Goal: Task Accomplishment & Management: Use online tool/utility

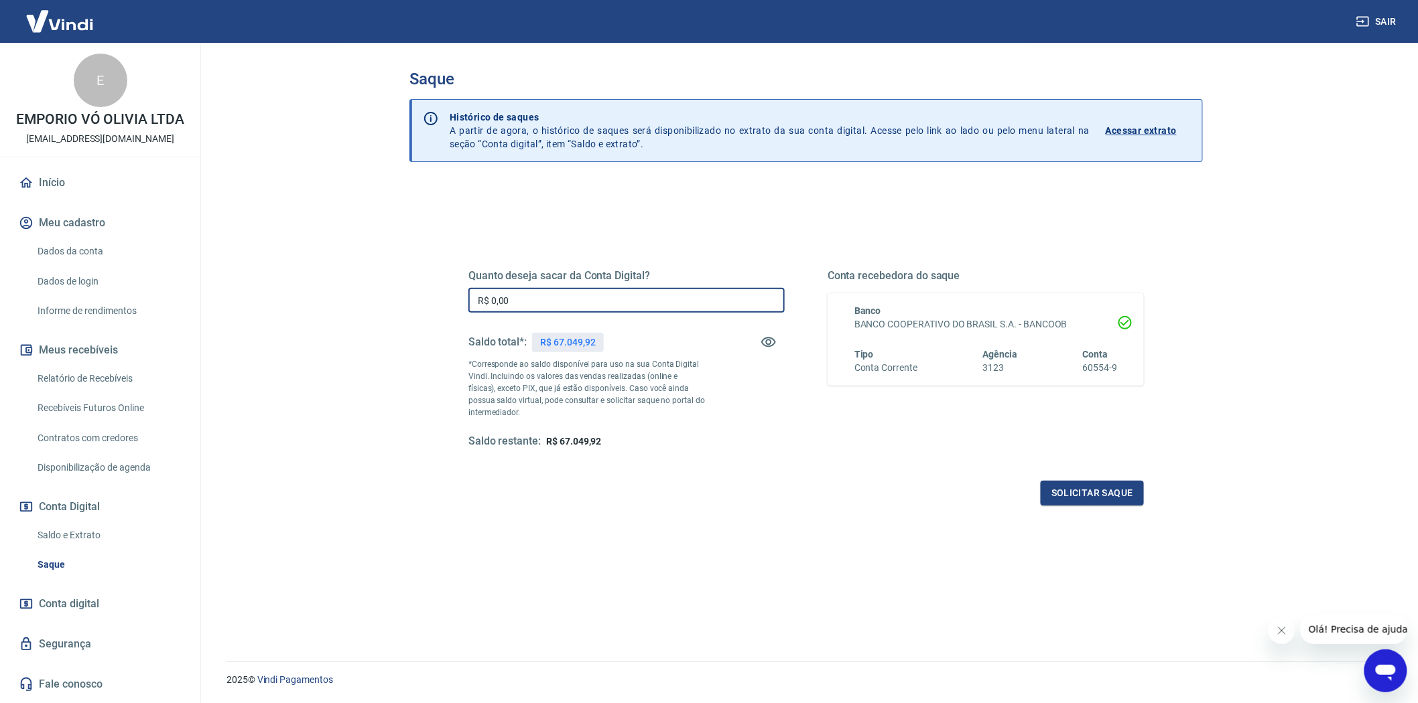
click at [523, 300] on input "R$ 0,00" at bounding box center [626, 300] width 316 height 25
type input "R$ 67.049,92"
click at [1095, 484] on button "Solicitar saque" at bounding box center [1091, 493] width 103 height 25
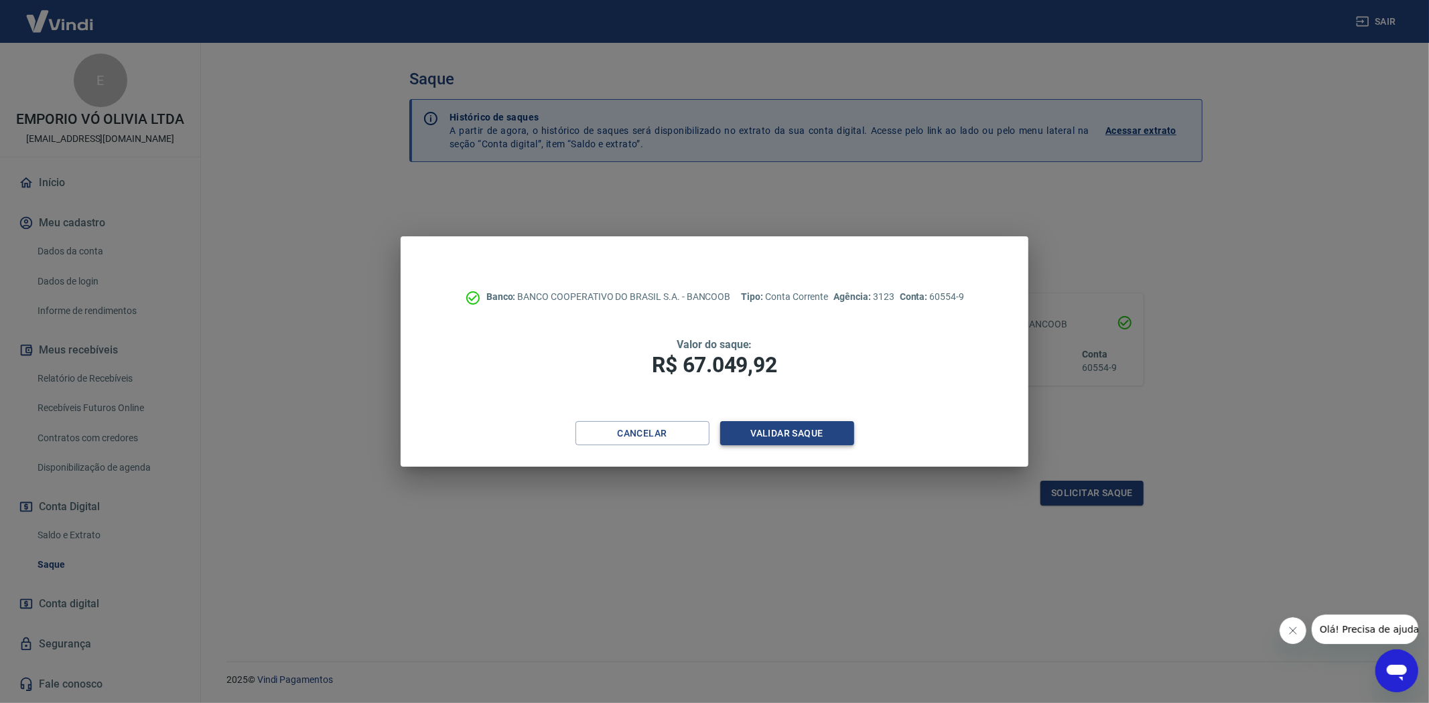
click at [767, 427] on button "Validar saque" at bounding box center [787, 433] width 134 height 25
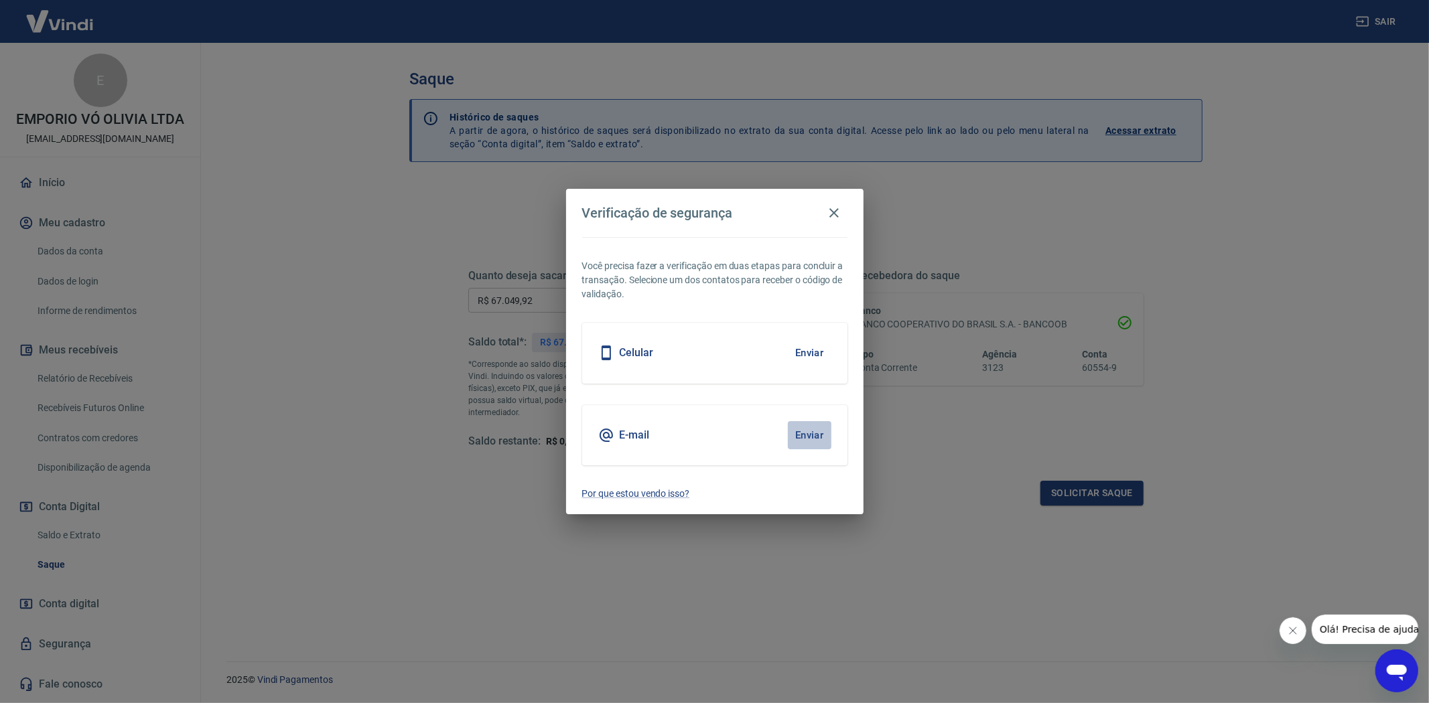
click at [800, 437] on button "Enviar" at bounding box center [810, 435] width 44 height 28
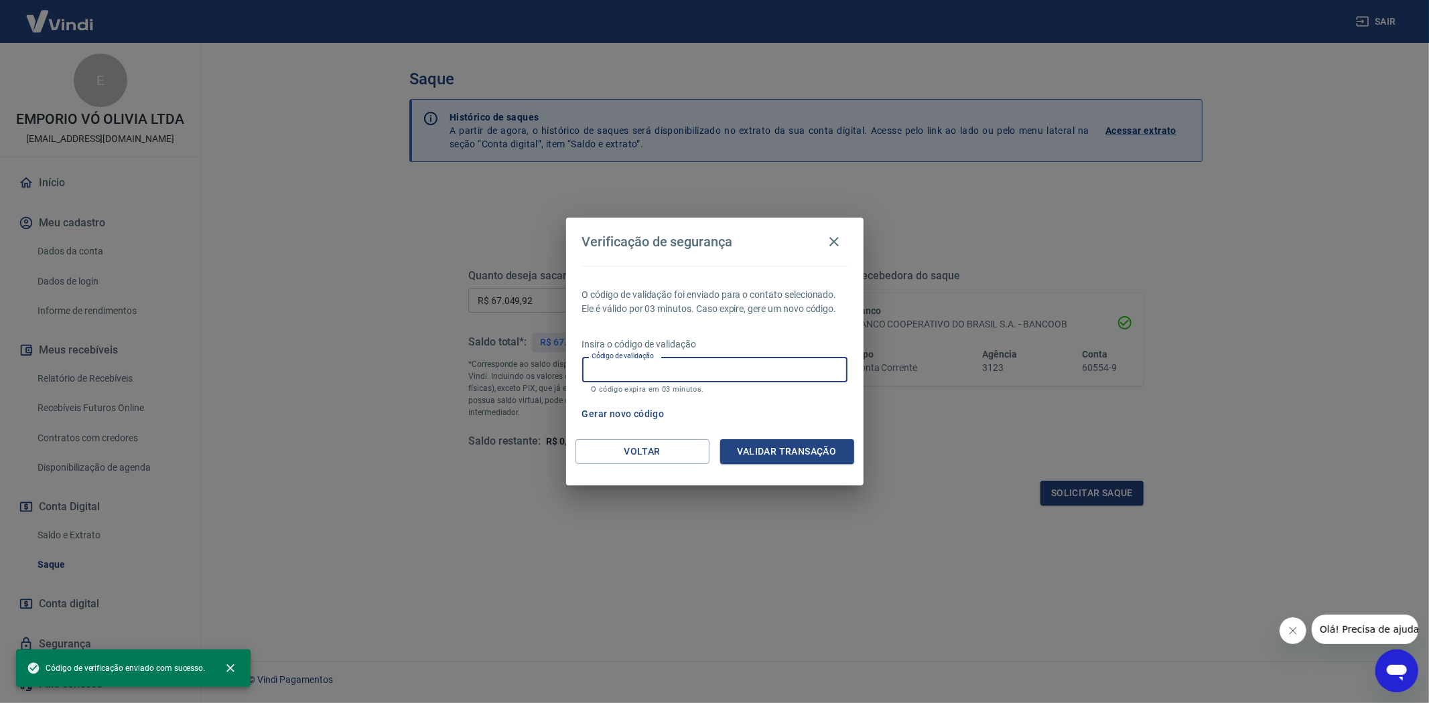
click at [638, 368] on input "Código de validação" at bounding box center [714, 369] width 265 height 25
paste input "269113"
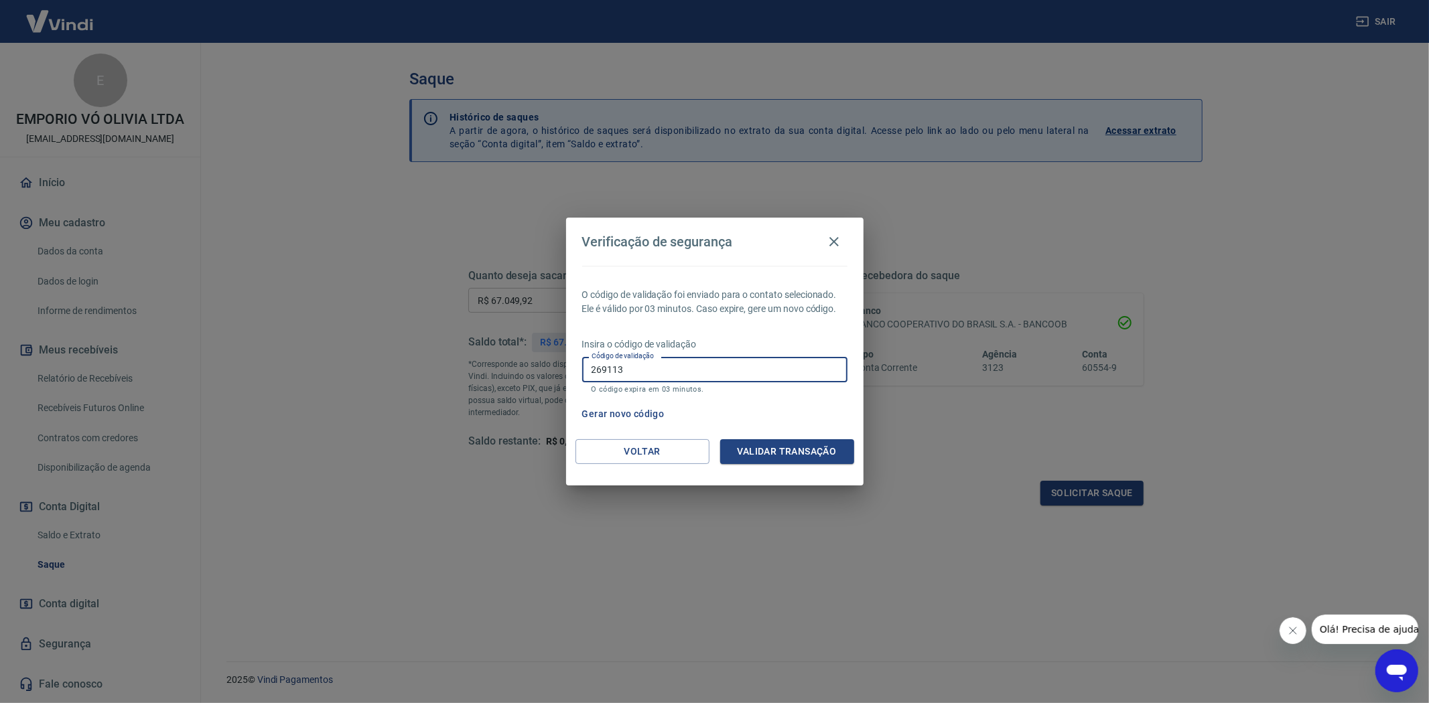
type input "269113"
click at [787, 465] on div "Voltar Validar transação" at bounding box center [714, 462] width 297 height 46
click at [786, 454] on button "Validar transação" at bounding box center [787, 451] width 134 height 25
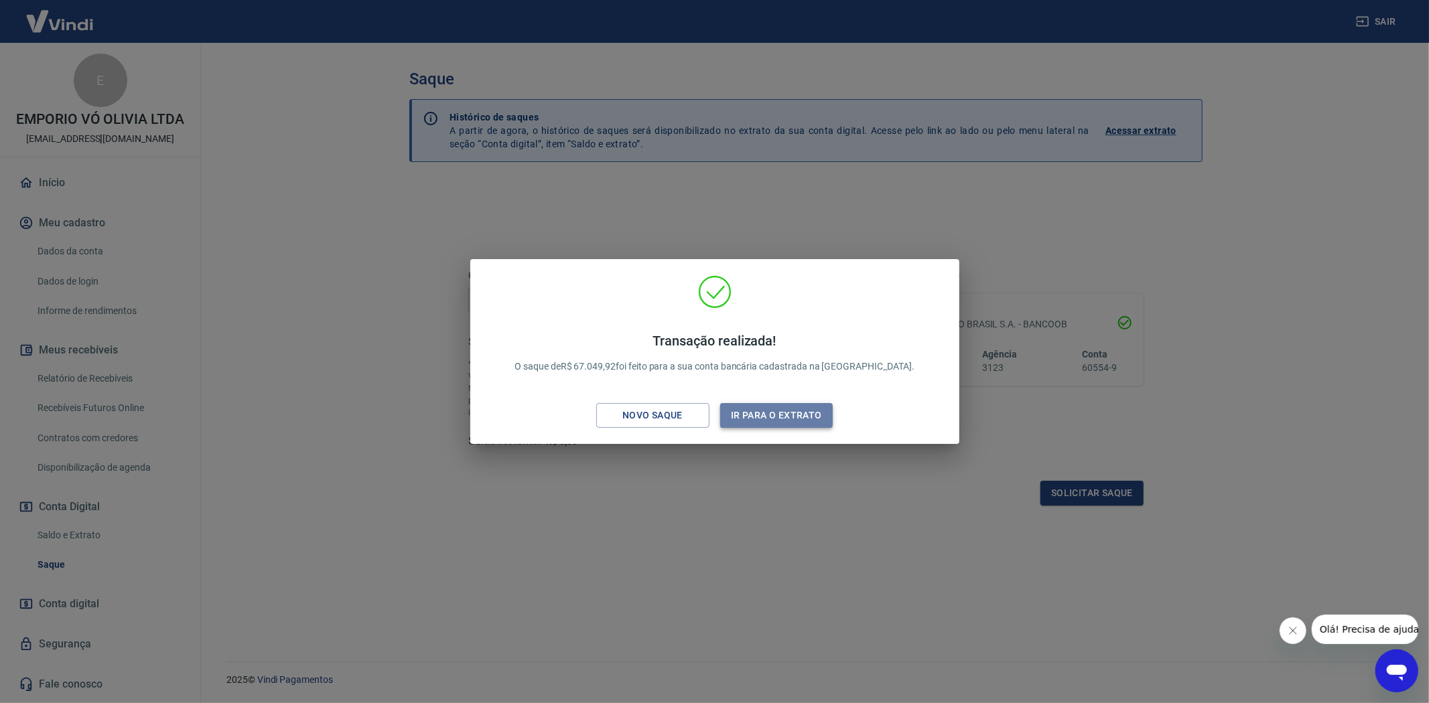
click at [772, 409] on button "Ir para o extrato" at bounding box center [776, 415] width 113 height 25
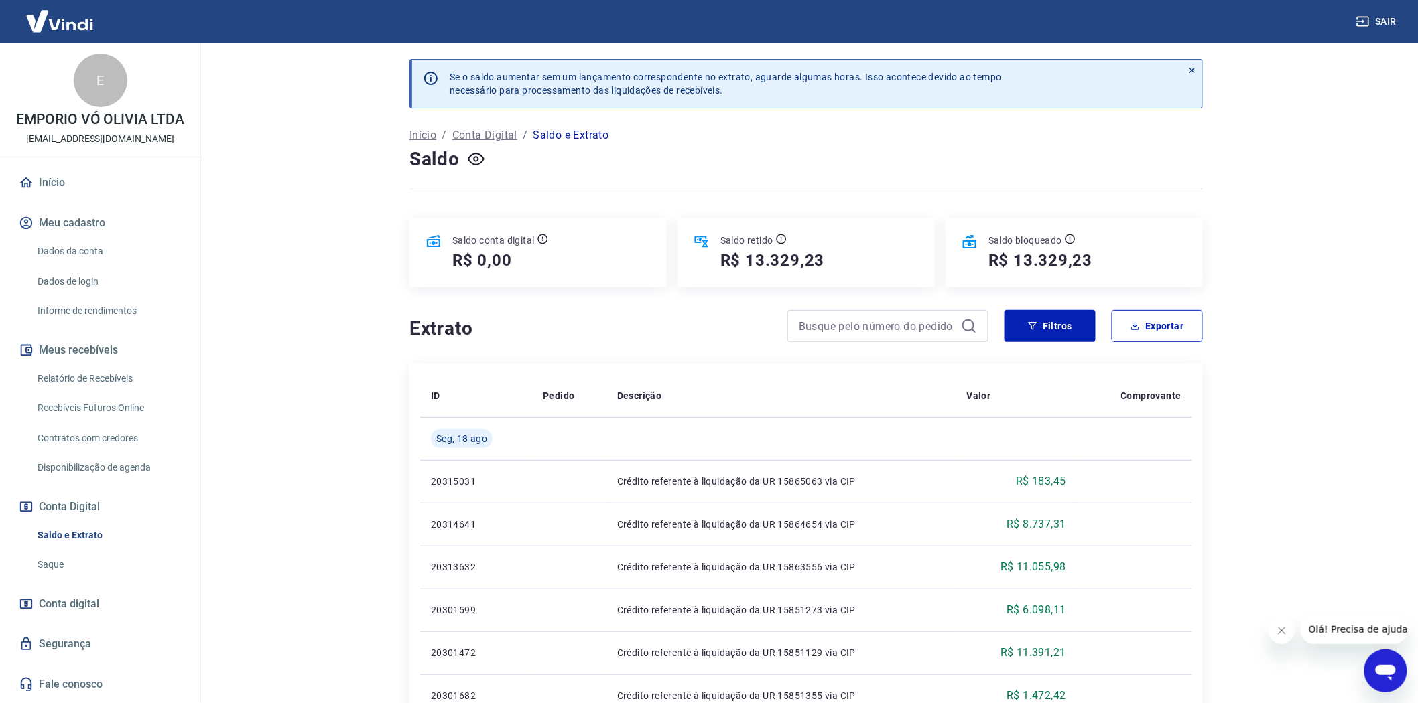
click at [66, 559] on link "Saque" at bounding box center [108, 564] width 152 height 27
